Goal: Information Seeking & Learning: Learn about a topic

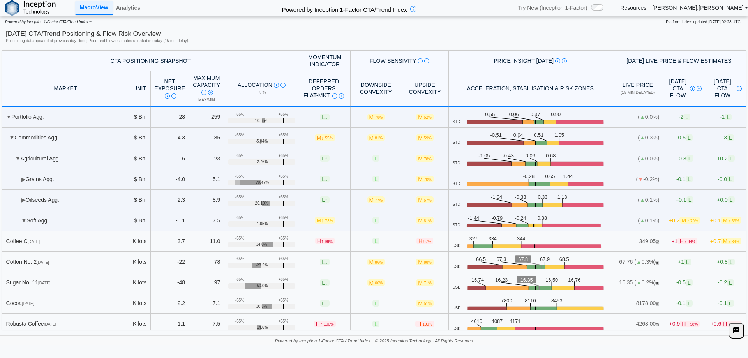
scroll to position [25, 0]
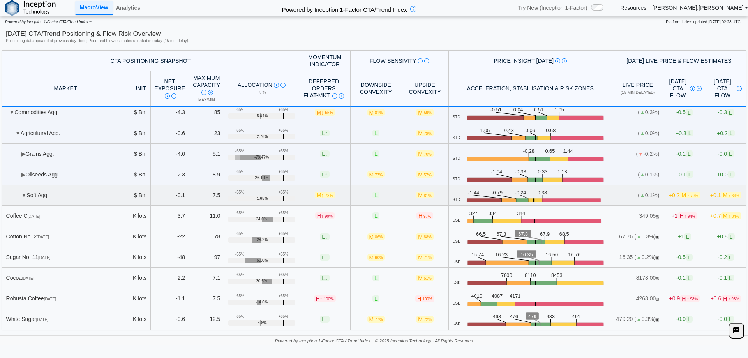
click at [40, 200] on td "▼ Soft Agg." at bounding box center [65, 195] width 127 height 21
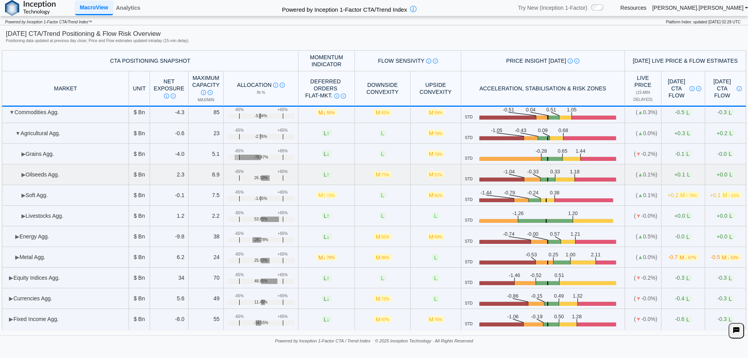
click at [58, 178] on td "▶ Oilseeds Agg." at bounding box center [65, 174] width 127 height 21
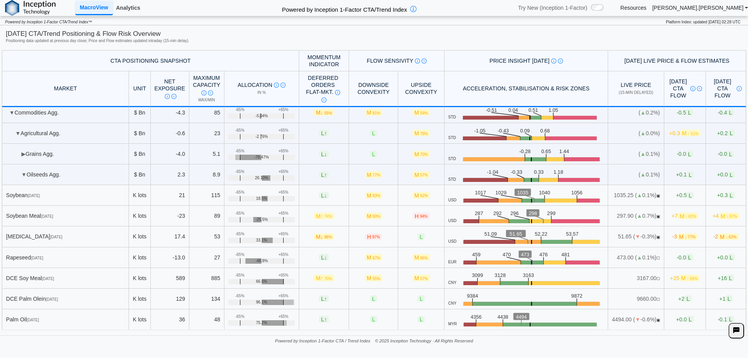
click at [127, 6] on link "Analytics" at bounding box center [128, 7] width 30 height 13
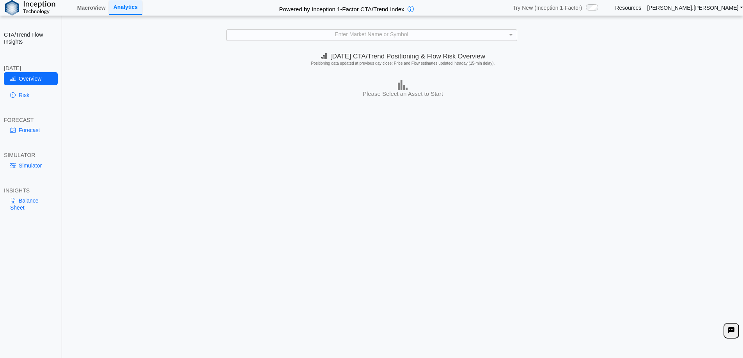
click at [370, 40] on div "Enter Market Name or Symbol" at bounding box center [371, 35] width 290 height 11
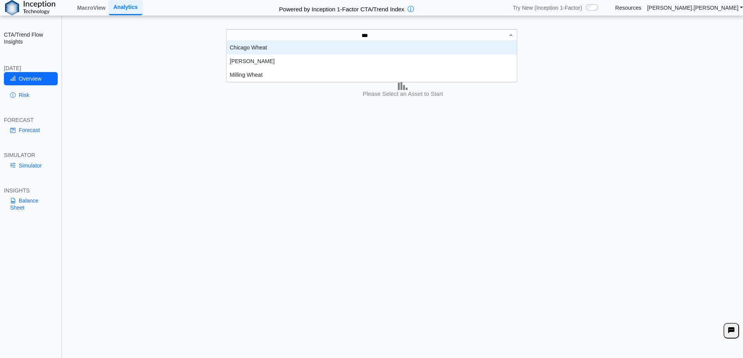
scroll to position [35, 284]
type input "*****"
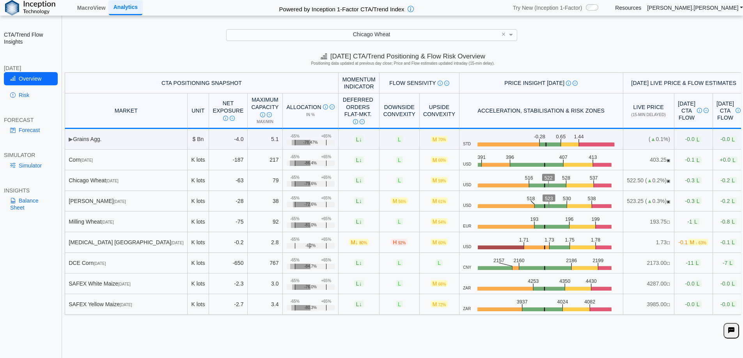
click at [342, 32] on div "Chicago Wheat" at bounding box center [371, 35] width 290 height 11
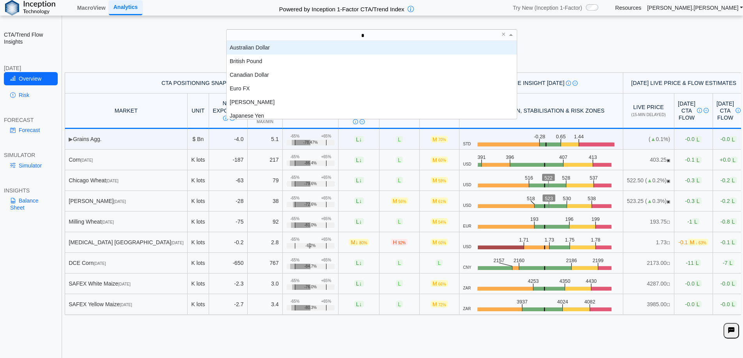
scroll to position [6, 6]
type input "***"
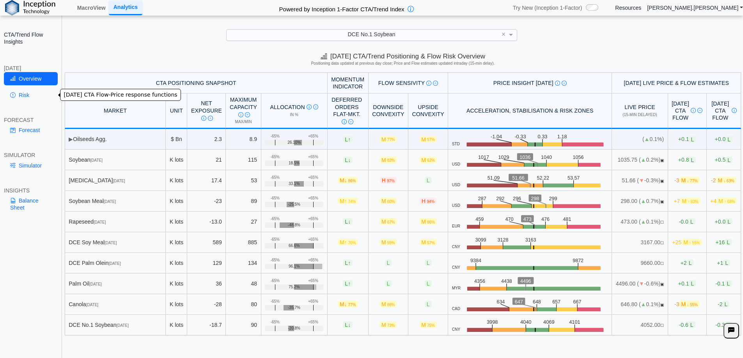
click at [32, 98] on link "Risk" at bounding box center [31, 94] width 54 height 13
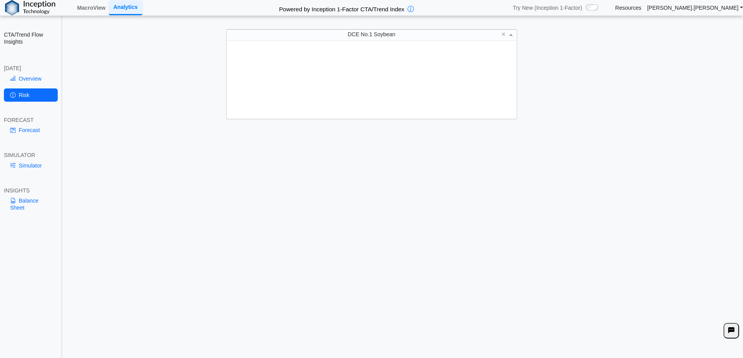
click at [433, 41] on div "DCE No.1 Soybean × Cotton No. 2 DAX DCE Coke DCE Coking Coal DCE Corn DCE Iron …" at bounding box center [371, 35] width 291 height 12
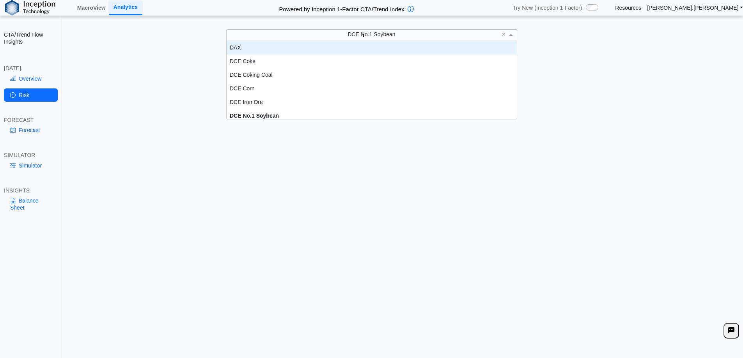
scroll to position [0, 0]
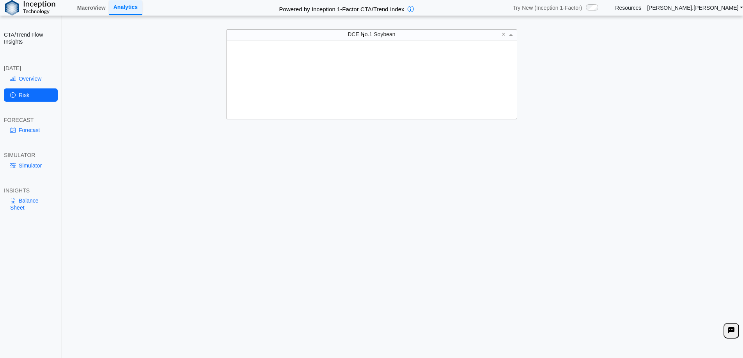
type input "***"
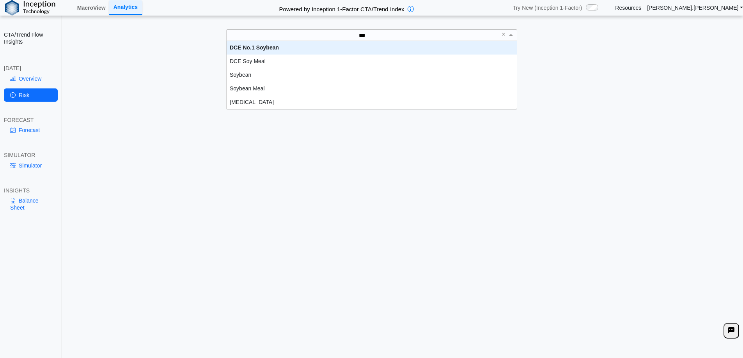
scroll to position [62, 284]
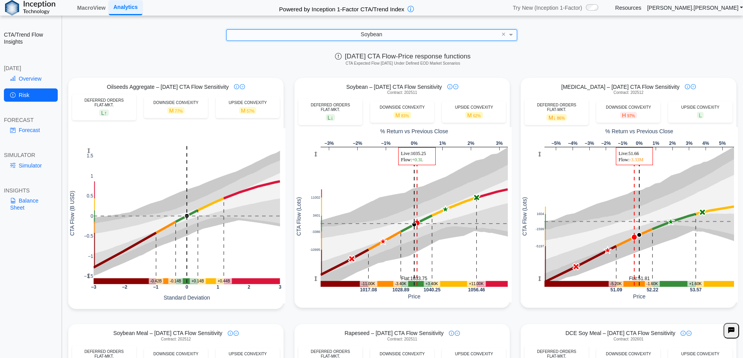
click at [390, 44] on div "**********" at bounding box center [371, 185] width 743 height 370
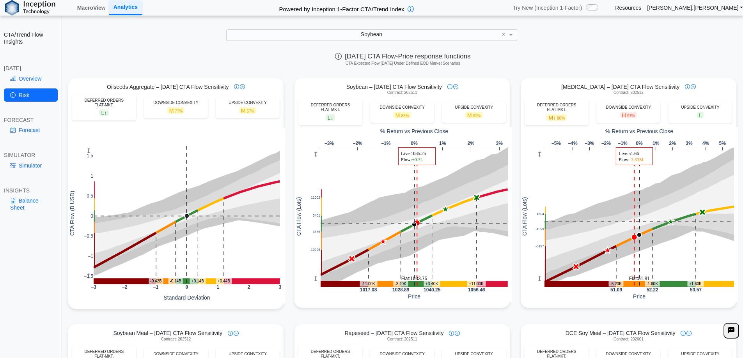
click at [395, 33] on div "Soybean" at bounding box center [371, 35] width 290 height 11
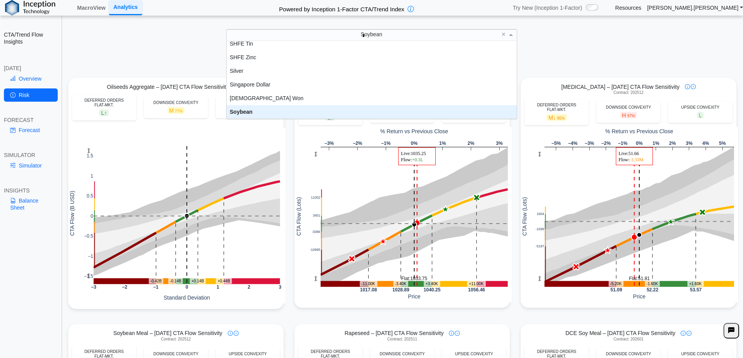
scroll to position [0, 0]
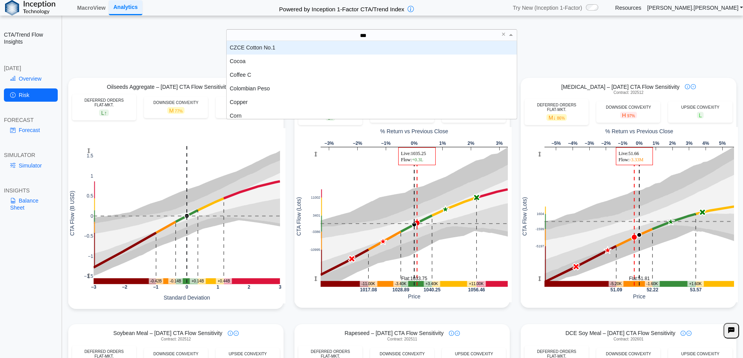
type input "****"
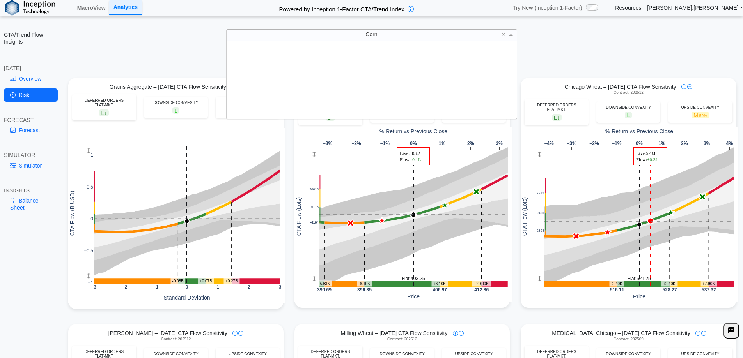
click at [301, 34] on div "Corn" at bounding box center [371, 35] width 290 height 11
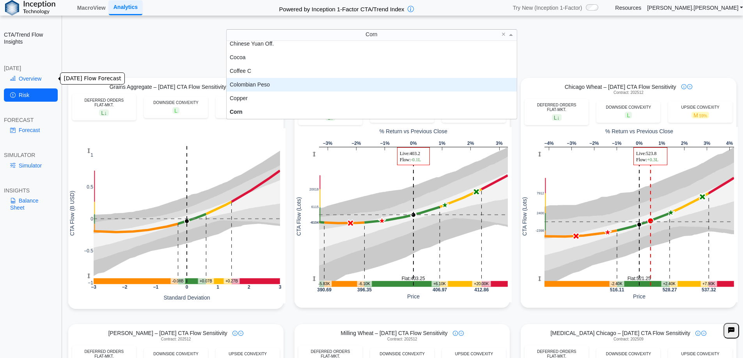
click at [44, 83] on link "Overview" at bounding box center [31, 78] width 54 height 13
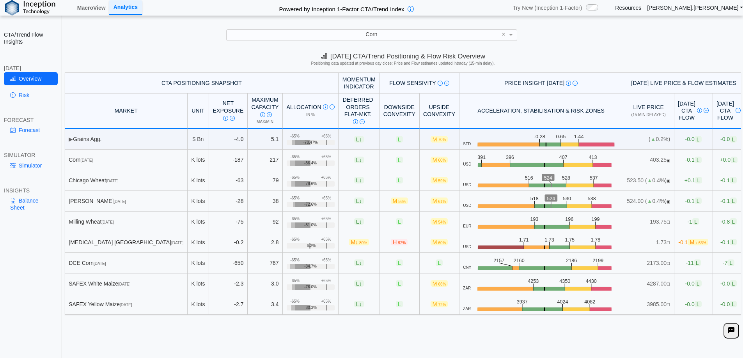
click at [278, 44] on div "**********" at bounding box center [371, 185] width 743 height 370
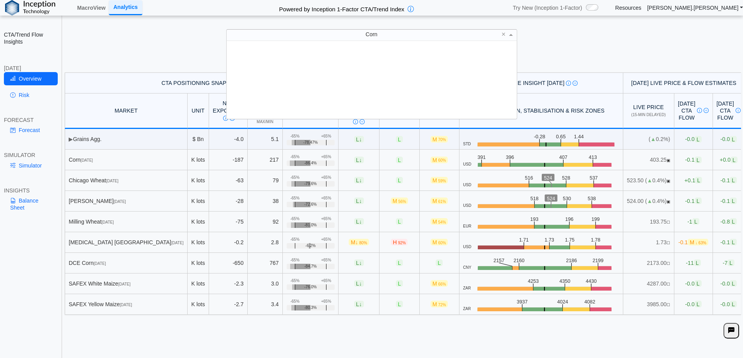
click at [280, 39] on div "Corn" at bounding box center [371, 35] width 290 height 11
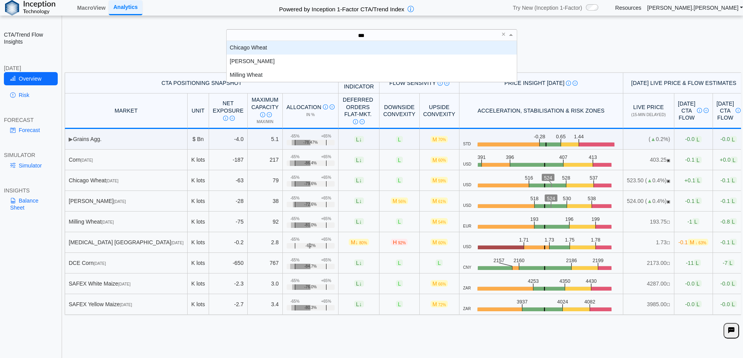
scroll to position [35, 284]
type input "*****"
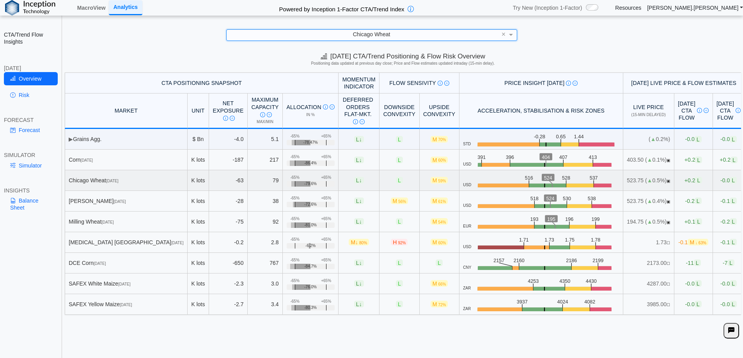
click at [112, 183] on div "Chicago Wheat Dec 25" at bounding box center [126, 180] width 115 height 7
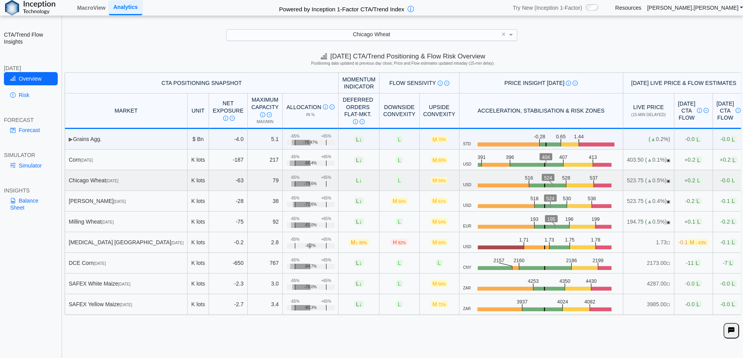
click at [113, 183] on div "Chicago Wheat Dec 25" at bounding box center [126, 180] width 115 height 7
click at [113, 182] on div "Chicago Wheat Dec 25" at bounding box center [126, 180] width 115 height 7
click at [641, 6] on link "Resources" at bounding box center [628, 7] width 26 height 7
click at [729, 12] on div "henry.williams Log out" at bounding box center [695, 8] width 96 height 14
click at [731, 9] on link "[PERSON_NAME].[PERSON_NAME]" at bounding box center [695, 7] width 96 height 7
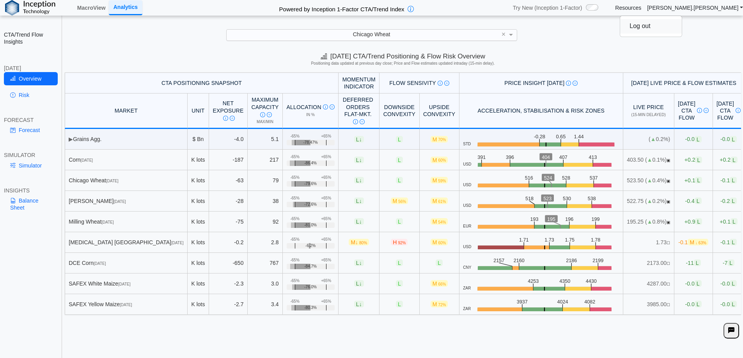
click at [183, 45] on div "**********" at bounding box center [371, 185] width 743 height 370
click at [14, 201] on icon at bounding box center [12, 201] width 5 height 6
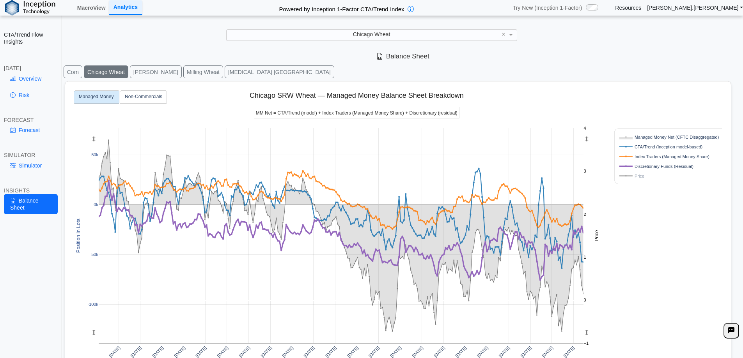
scroll to position [12, 0]
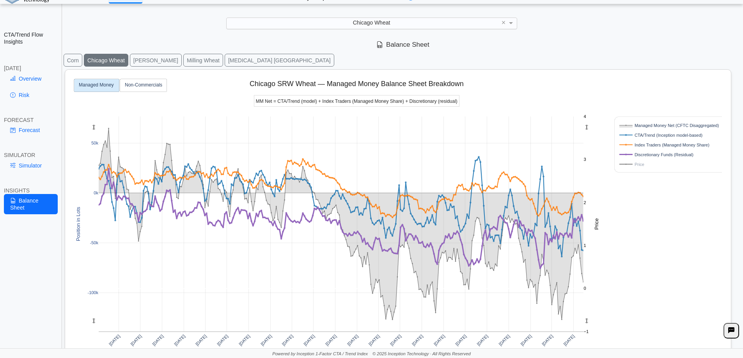
drag, startPoint x: 157, startPoint y: 77, endPoint x: 153, endPoint y: 87, distance: 10.4
click at [157, 78] on div "Apr 2020 Jul 2020 Oct 2020 Jan 2021 Apr 2021 Jul 2021 Oct 2021 Jan 2022 Apr 202…" at bounding box center [394, 240] width 653 height 340
click at [152, 88] on rect at bounding box center [143, 85] width 47 height 13
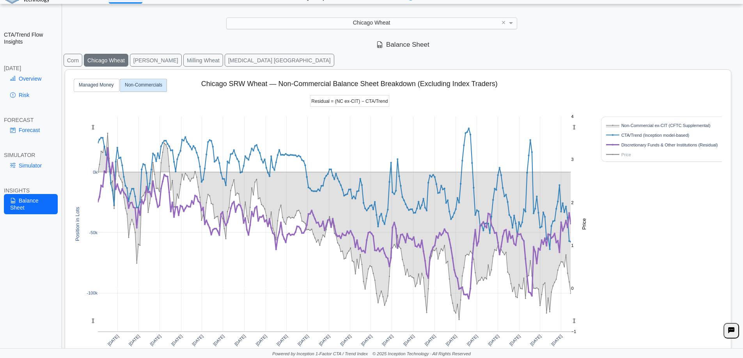
click at [120, 87] on div "Apr 2020 Jul 2020 Oct 2020 Jan 2021 Apr 2021 Jul 2021 Oct 2021 Jan 2022 Apr 202…" at bounding box center [394, 240] width 653 height 340
click at [113, 85] on text "Managed Money" at bounding box center [96, 85] width 35 height 5
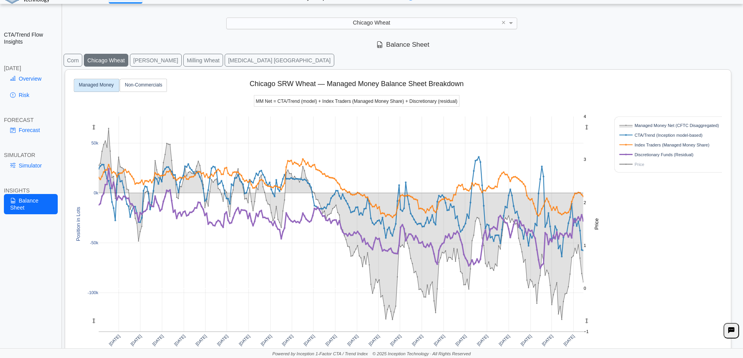
click at [637, 165] on rect at bounding box center [666, 164] width 99 height 7
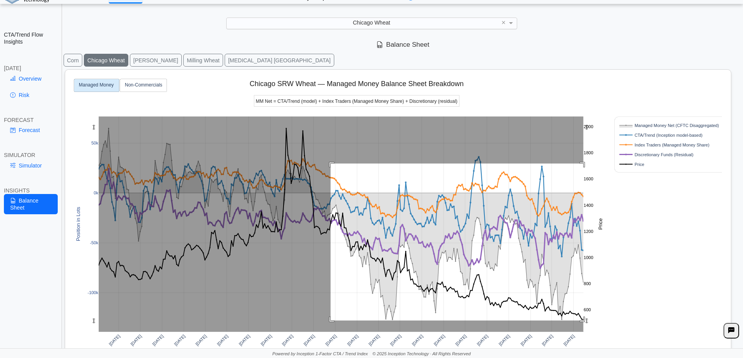
drag, startPoint x: 331, startPoint y: 163, endPoint x: 587, endPoint y: 320, distance: 300.8
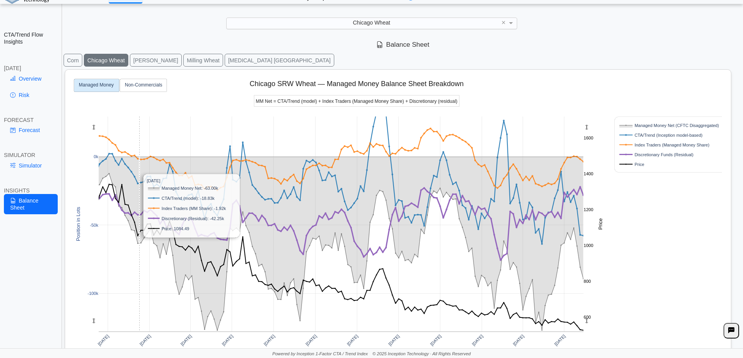
scroll to position [0, 0]
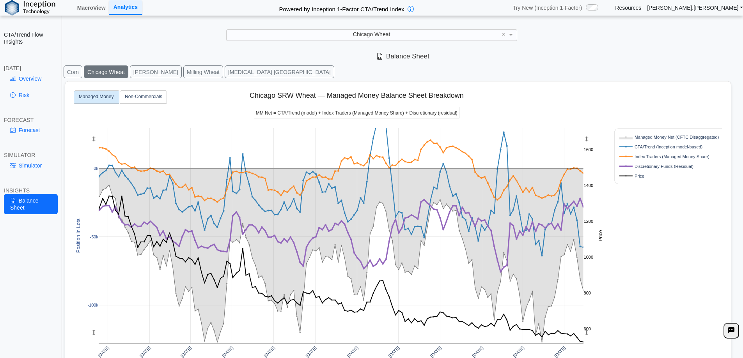
click at [114, 7] on link "Analytics" at bounding box center [126, 7] width 34 height 14
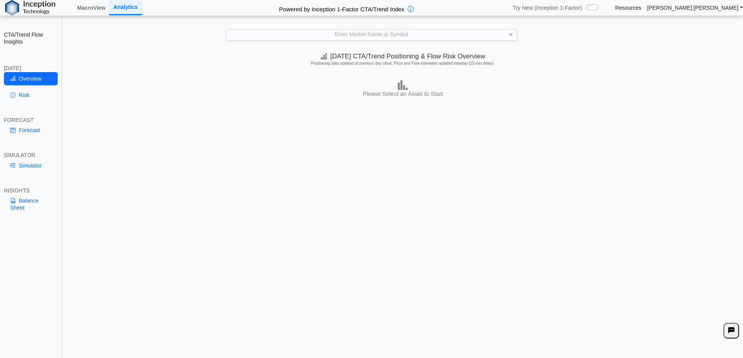
click at [426, 35] on div "Enter Market Name or Symbol" at bounding box center [371, 35] width 290 height 11
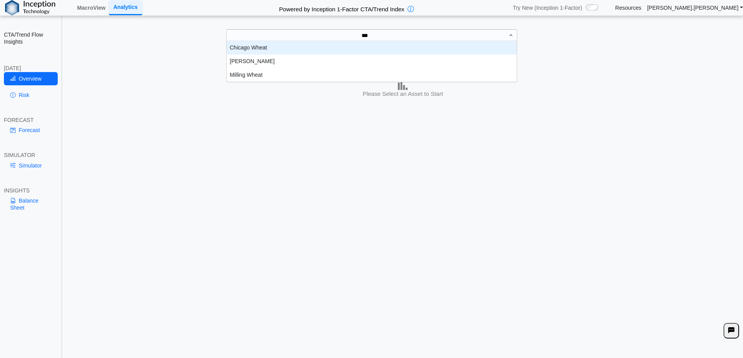
scroll to position [35, 284]
type input "*****"
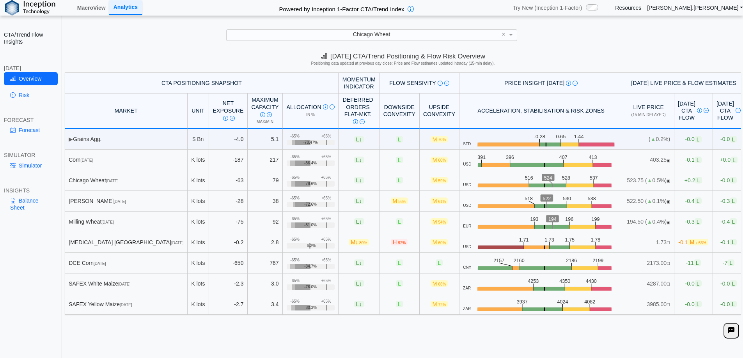
click at [333, 37] on div "Chicago Wheat" at bounding box center [371, 35] width 290 height 11
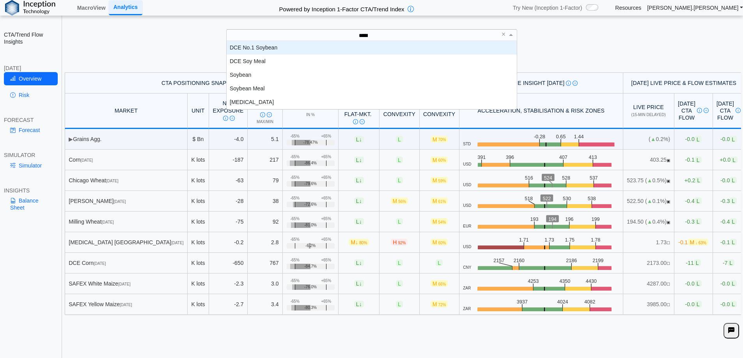
scroll to position [49, 284]
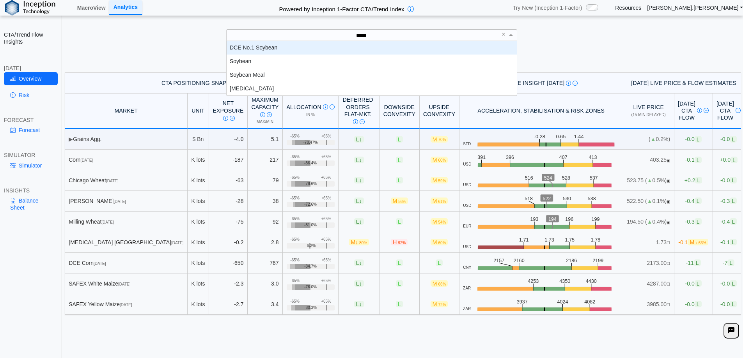
type input "******"
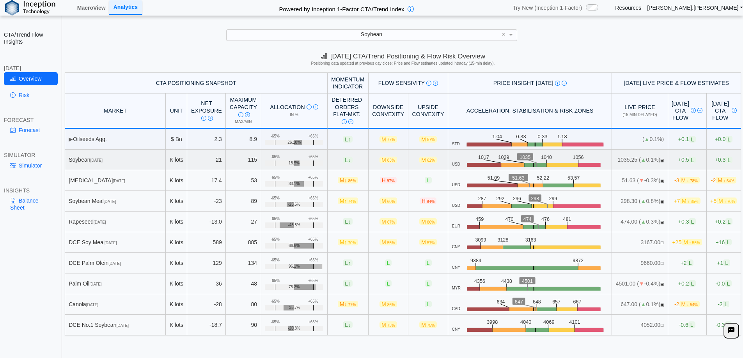
click at [502, 165] on rect at bounding box center [514, 166] width 24 height 7
click at [660, 181] on span "▣" at bounding box center [662, 181] width 4 height 4
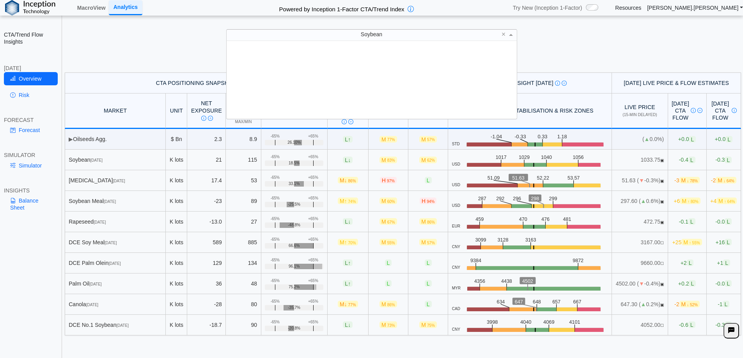
click at [312, 37] on div "Soybean" at bounding box center [371, 35] width 290 height 11
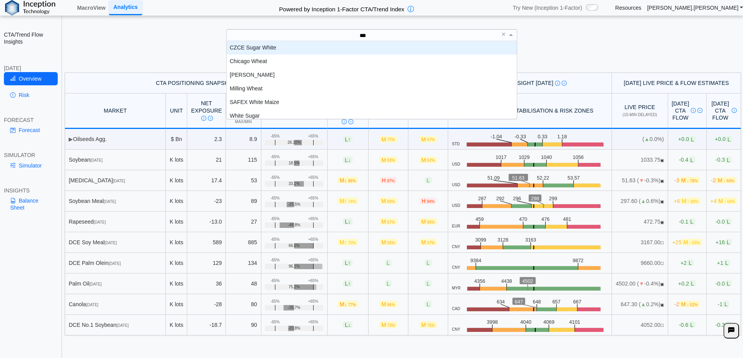
scroll to position [35, 284]
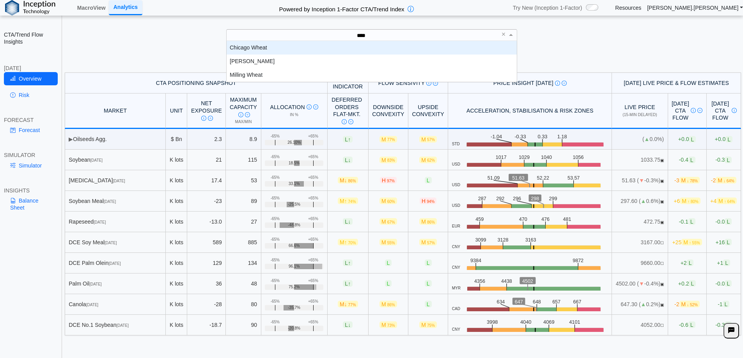
type input "*****"
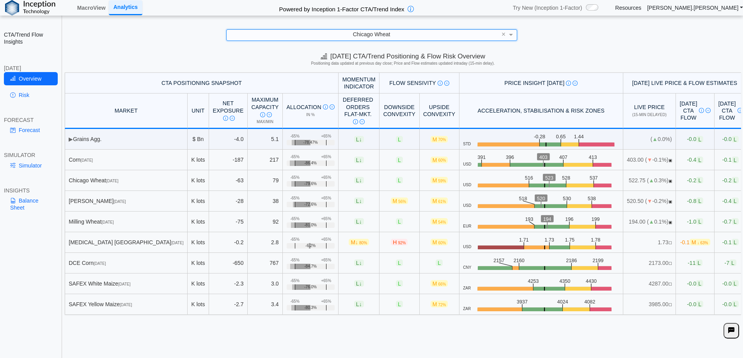
click at [346, 39] on div "Chicago Wheat" at bounding box center [371, 35] width 290 height 11
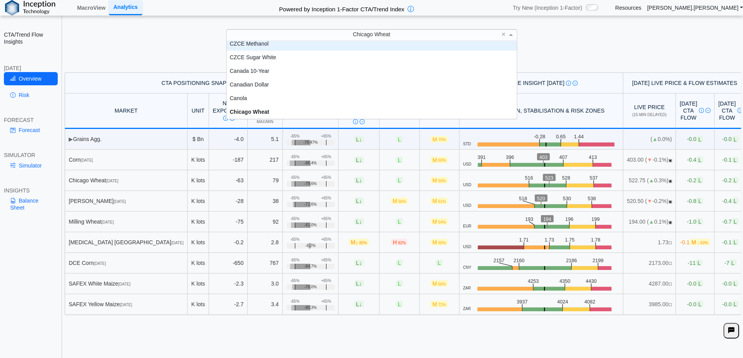
scroll to position [177, 0]
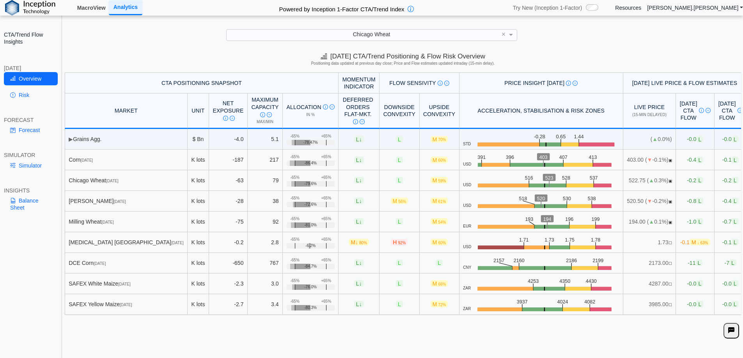
click at [95, 8] on link "MacroView" at bounding box center [91, 7] width 35 height 13
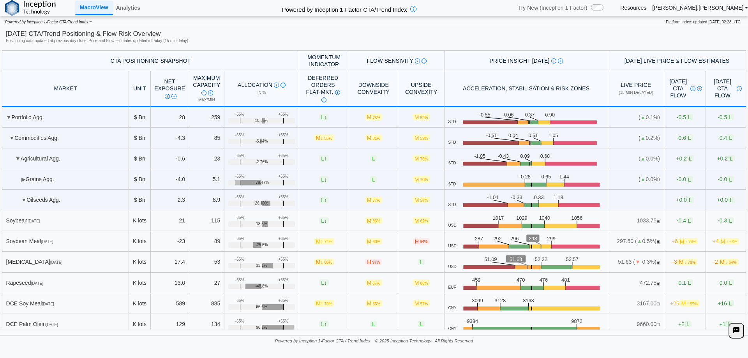
scroll to position [25, 0]
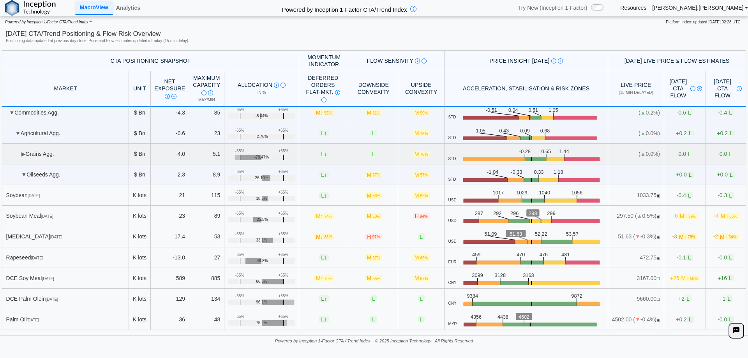
click at [44, 151] on td "▶ Grains Agg." at bounding box center [65, 154] width 127 height 21
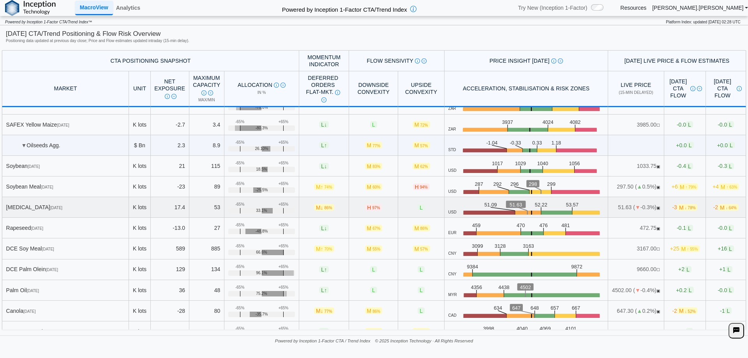
scroll to position [376, 0]
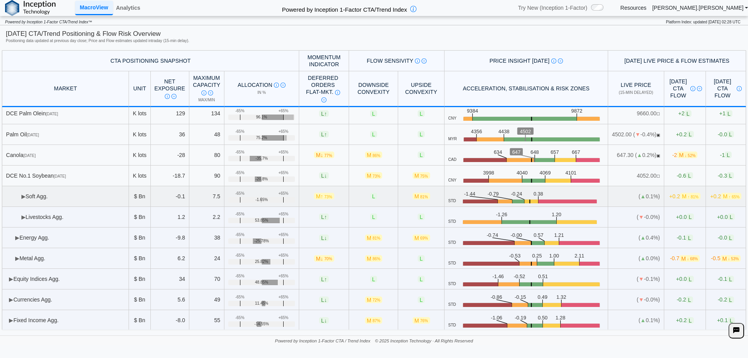
click at [51, 196] on td "▶ Soft Agg." at bounding box center [65, 196] width 127 height 21
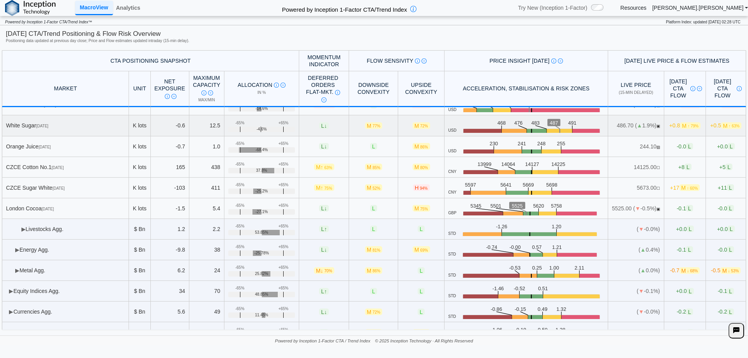
scroll to position [584, 0]
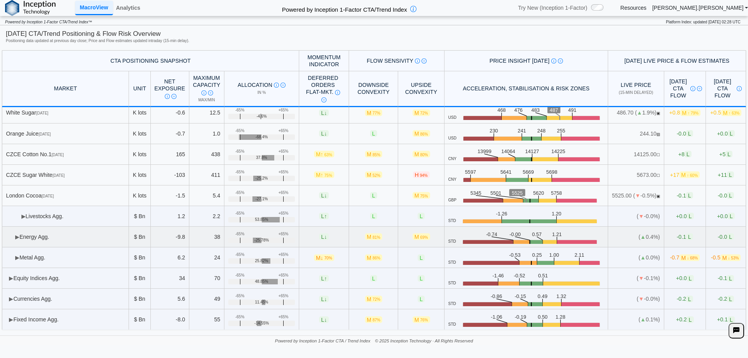
click at [78, 235] on td "▶ Energy Agg." at bounding box center [65, 237] width 127 height 21
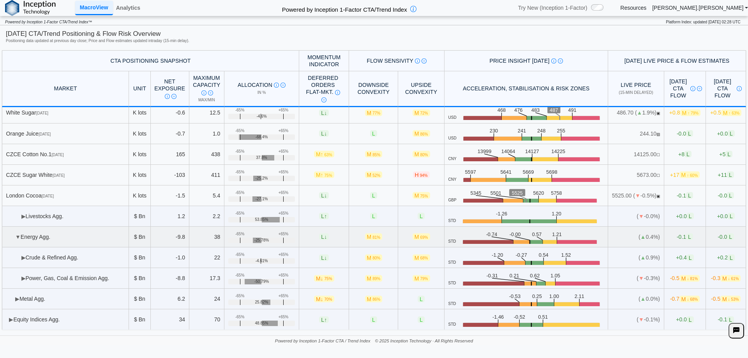
scroll to position [626, 0]
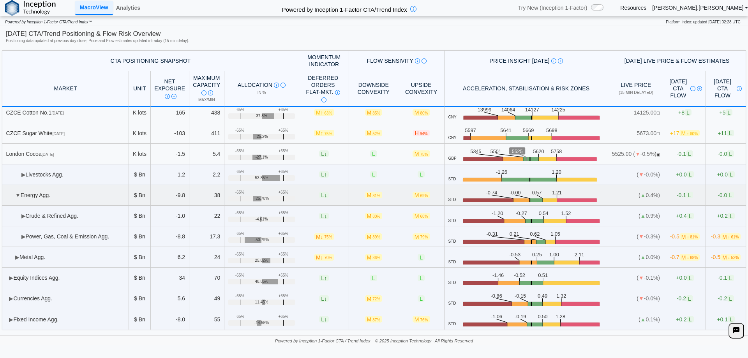
click at [21, 196] on td "▼ Energy Agg." at bounding box center [65, 195] width 127 height 21
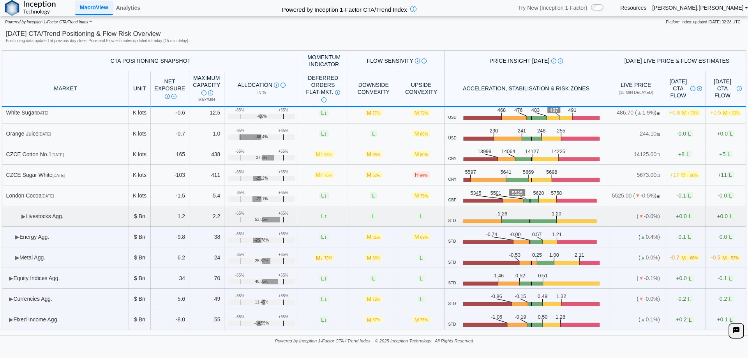
click at [23, 211] on td "▶ Livestocks Agg." at bounding box center [65, 216] width 127 height 21
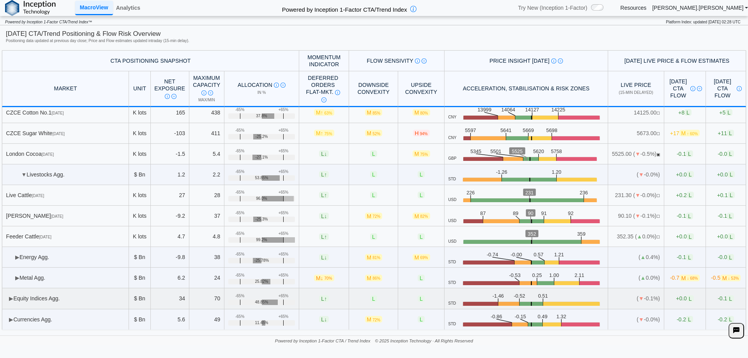
scroll to position [646, 0]
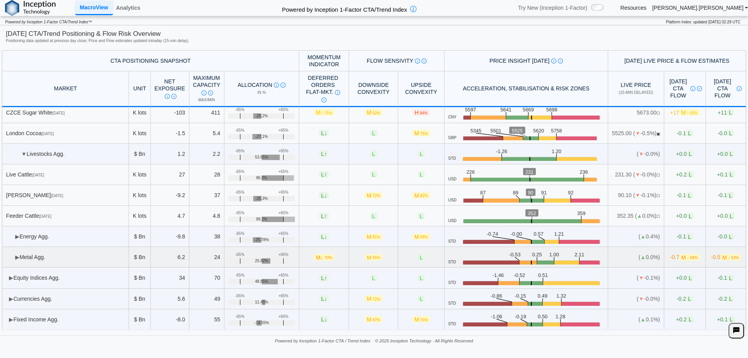
click at [62, 251] on td "▶ Metal Agg." at bounding box center [65, 257] width 127 height 21
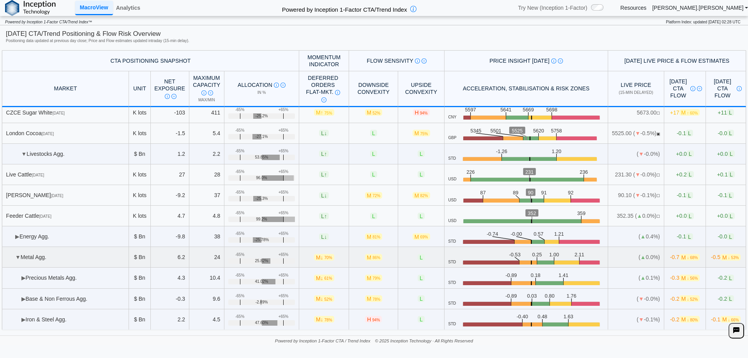
scroll to position [685, 0]
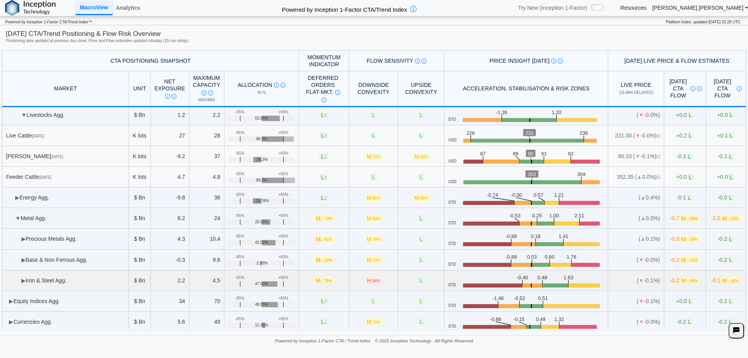
click at [48, 278] on td "▶ Iron & Steel Agg." at bounding box center [65, 281] width 127 height 21
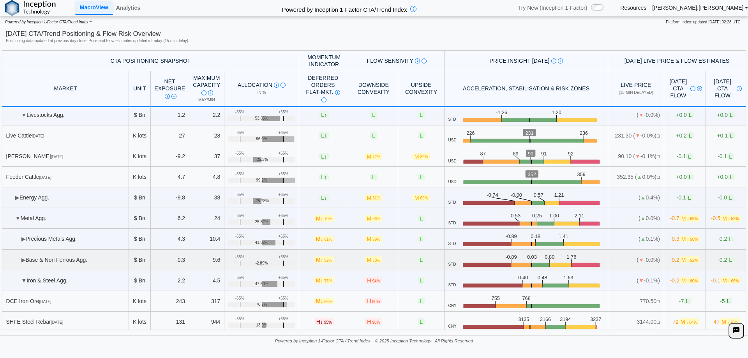
click at [59, 265] on td "▶ Base & Non Ferrous Agg." at bounding box center [65, 260] width 127 height 21
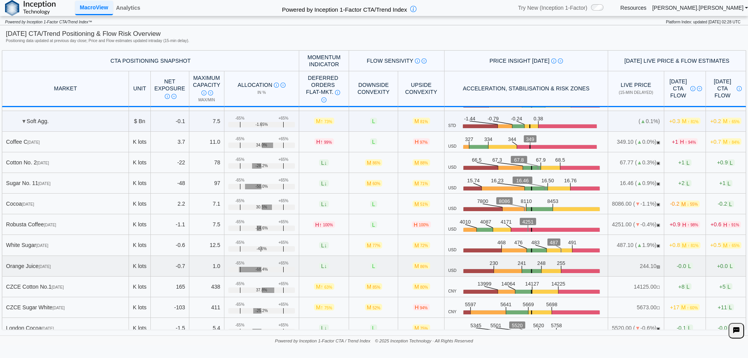
scroll to position [529, 0]
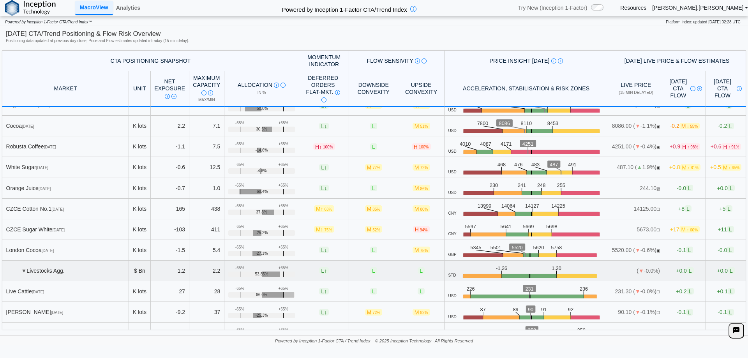
click at [32, 274] on td "▼ Livestocks Agg." at bounding box center [65, 271] width 127 height 21
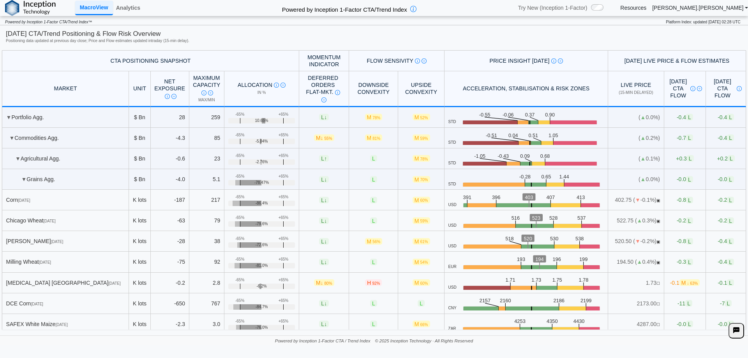
scroll to position [218, 0]
